Goal: Task Accomplishment & Management: Use online tool/utility

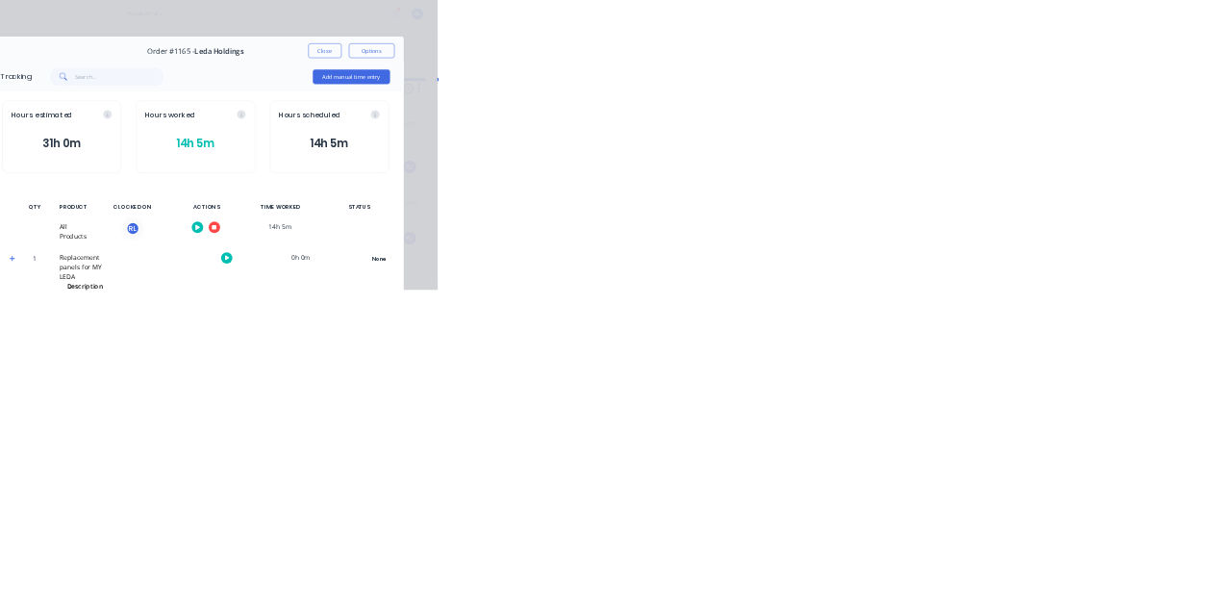
scroll to position [619, 0]
click at [1029, 110] on button "Close" at bounding box center [994, 106] width 70 height 31
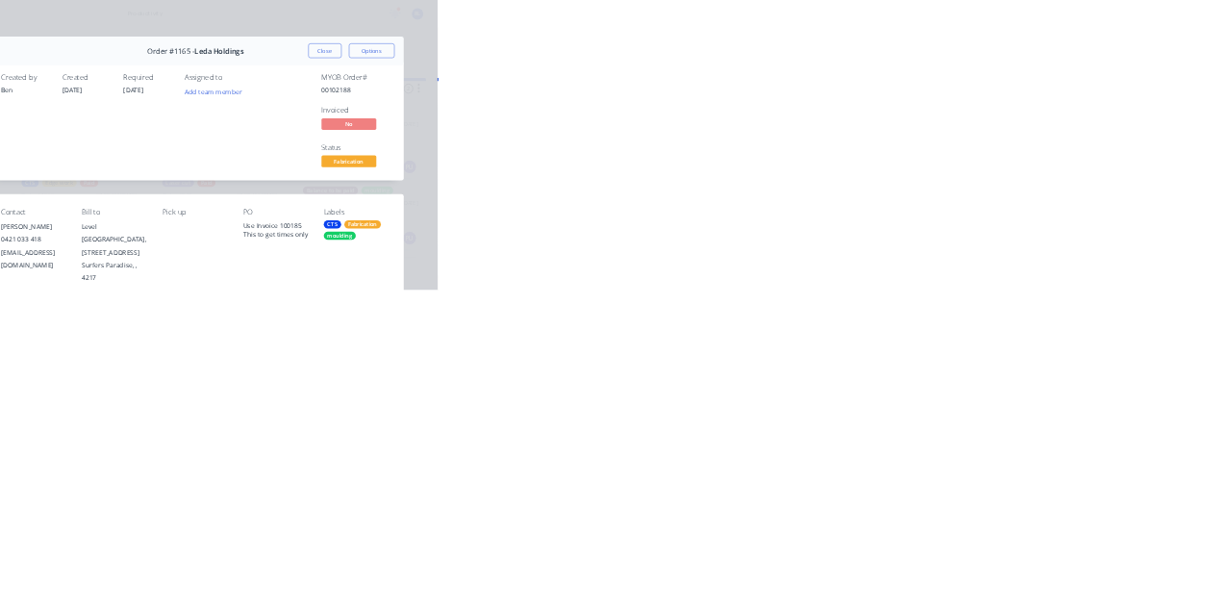
click at [178, 258] on div "Tracking" at bounding box center [151, 264] width 53 height 17
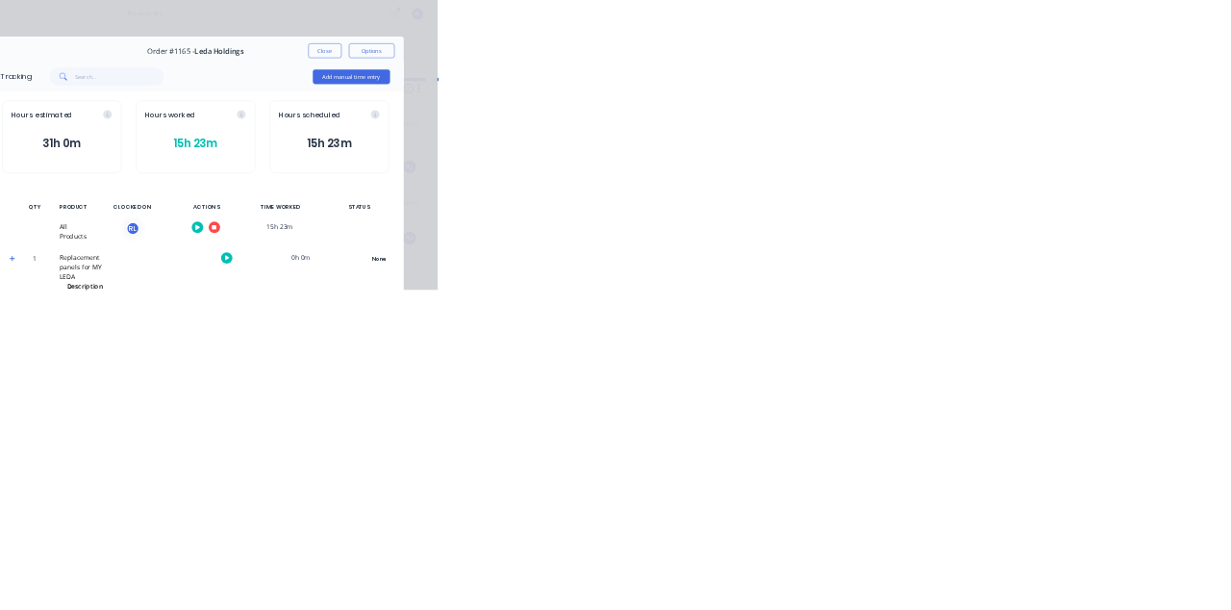
click at [765, 477] on icon "button" at bounding box center [761, 479] width 10 height 10
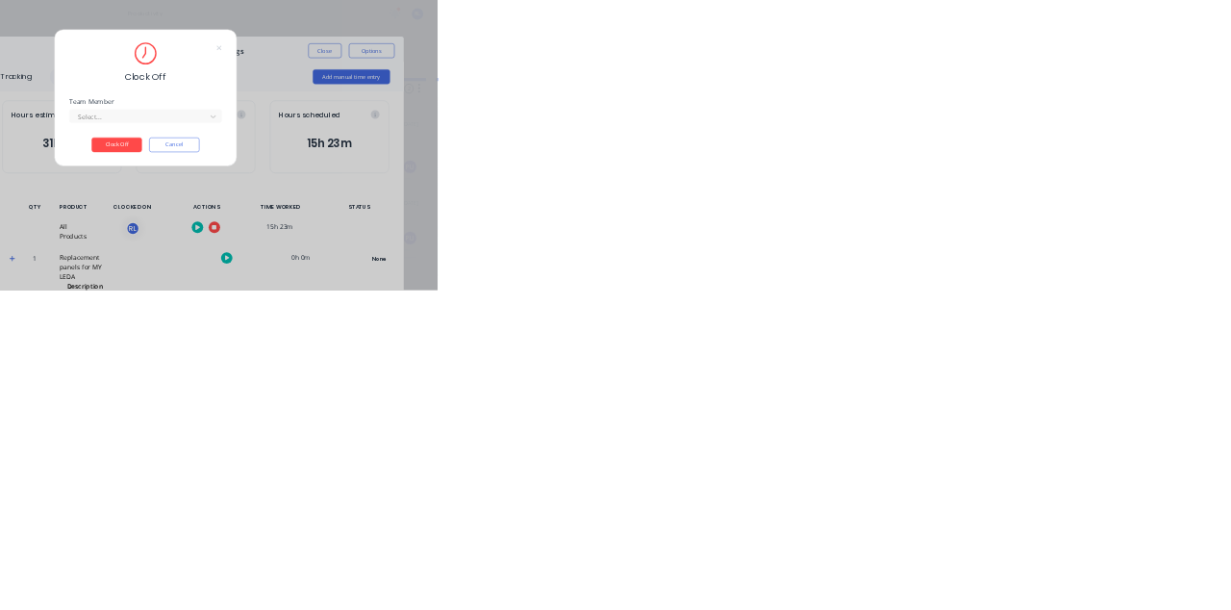
click at [475, 244] on input "text" at bounding box center [473, 246] width 4 height 20
click at [608, 309] on button "Clock Off" at bounding box center [555, 304] width 106 height 31
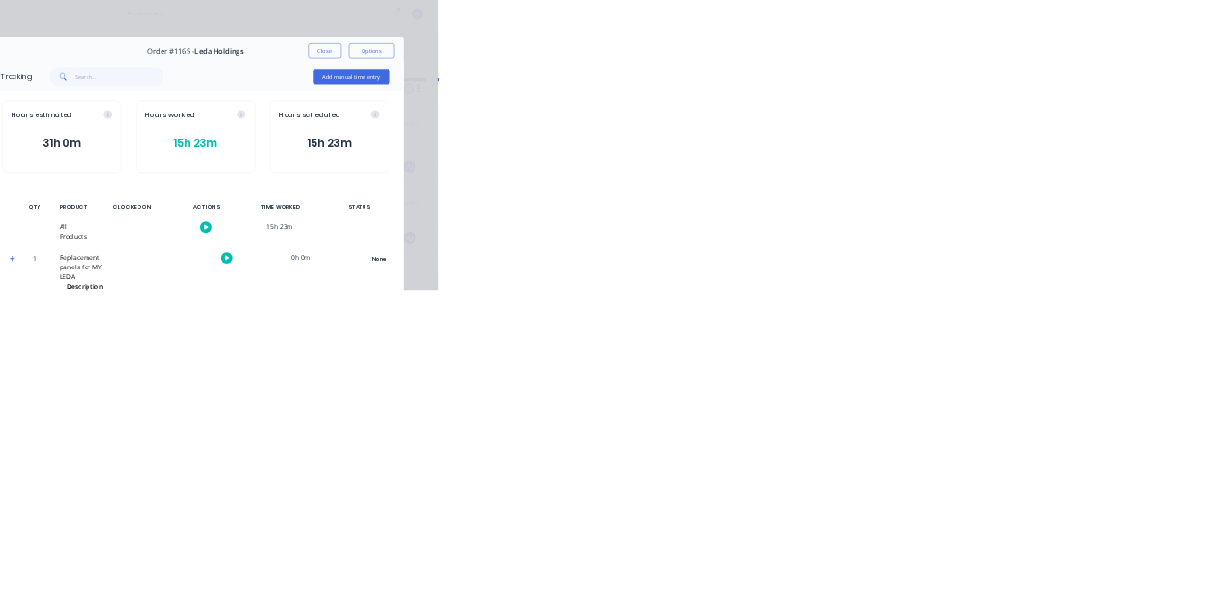
click at [1029, 101] on button "Close" at bounding box center [994, 106] width 70 height 31
